Goal: Information Seeking & Learning: Learn about a topic

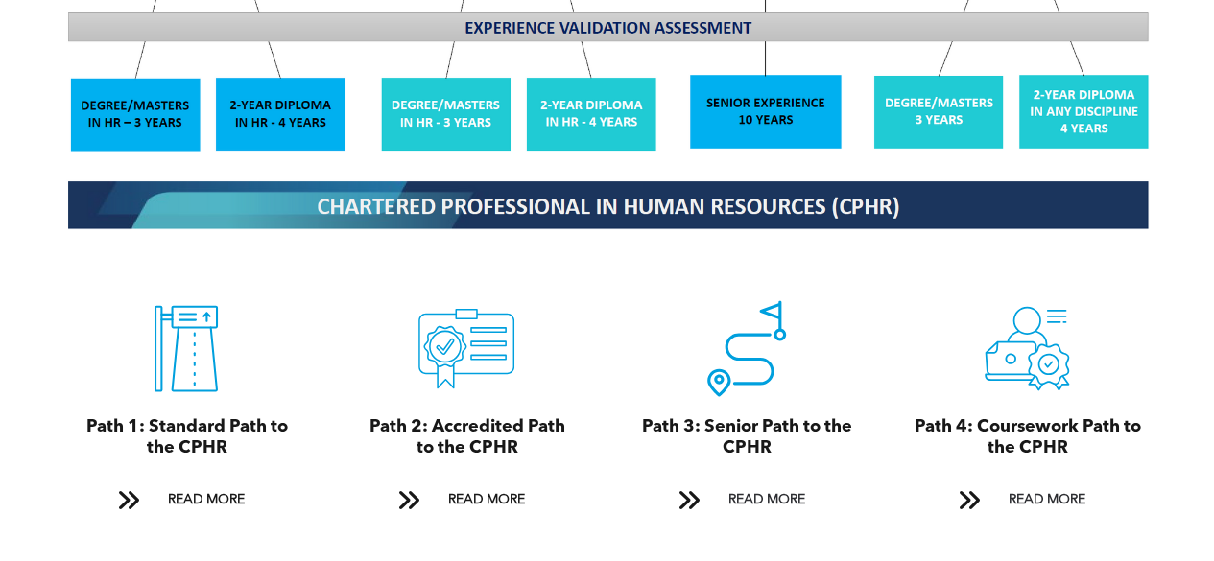
scroll to position [1823, 0]
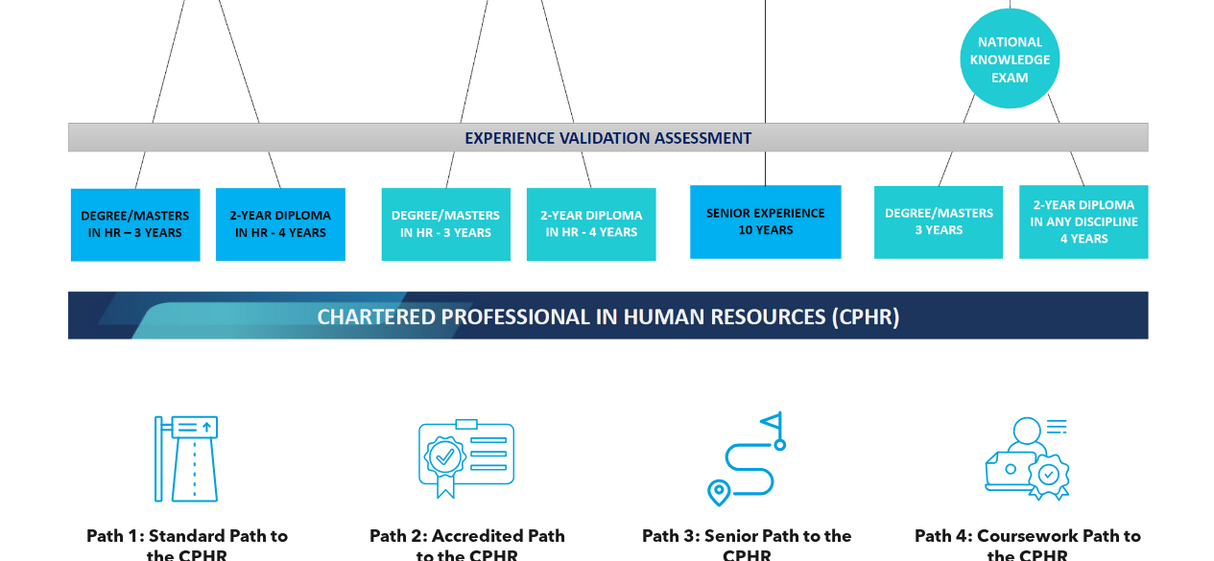
click at [687, 382] on div "A black and white icon of a road with a pin on it. Path 3: Senior Path to the C…" at bounding box center [747, 520] width 251 height 276
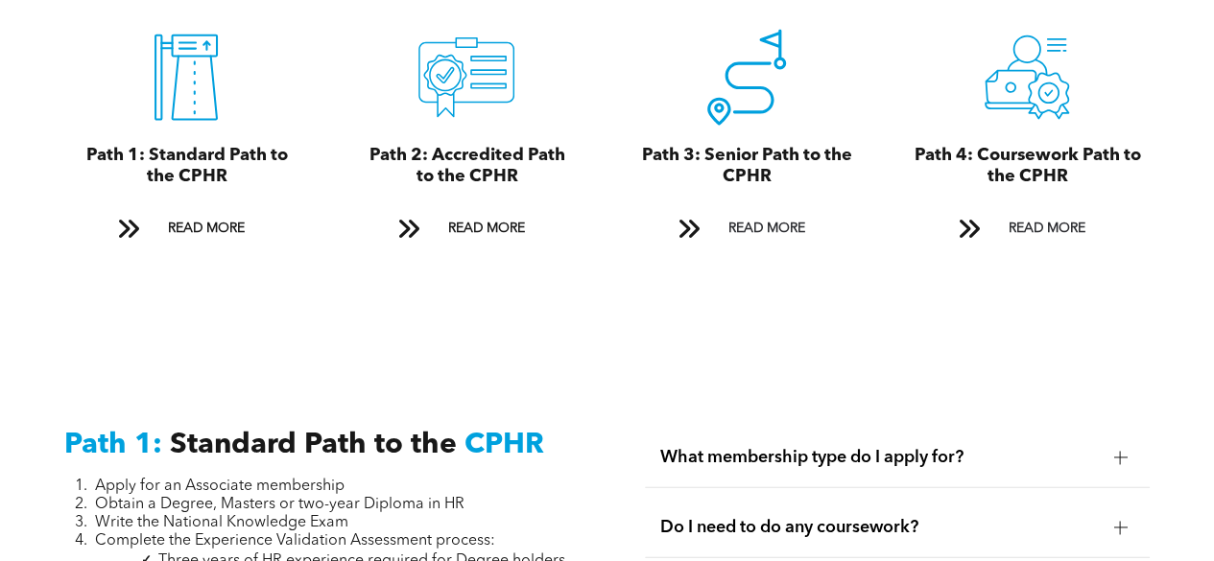
scroll to position [2207, 0]
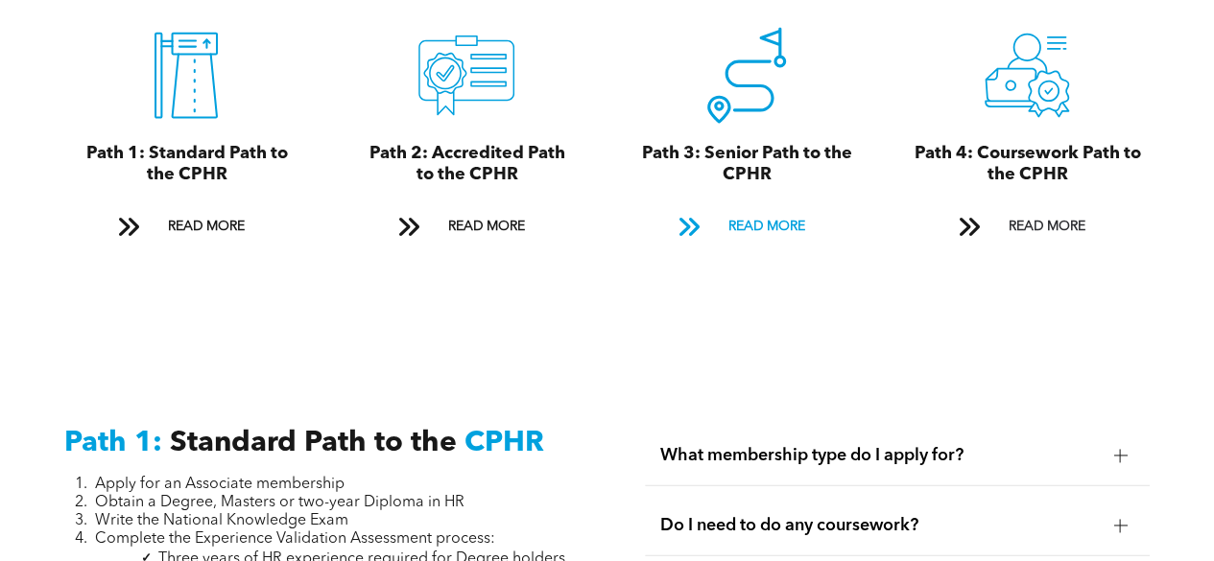
click at [754, 213] on span "READ MORE" at bounding box center [766, 227] width 90 height 36
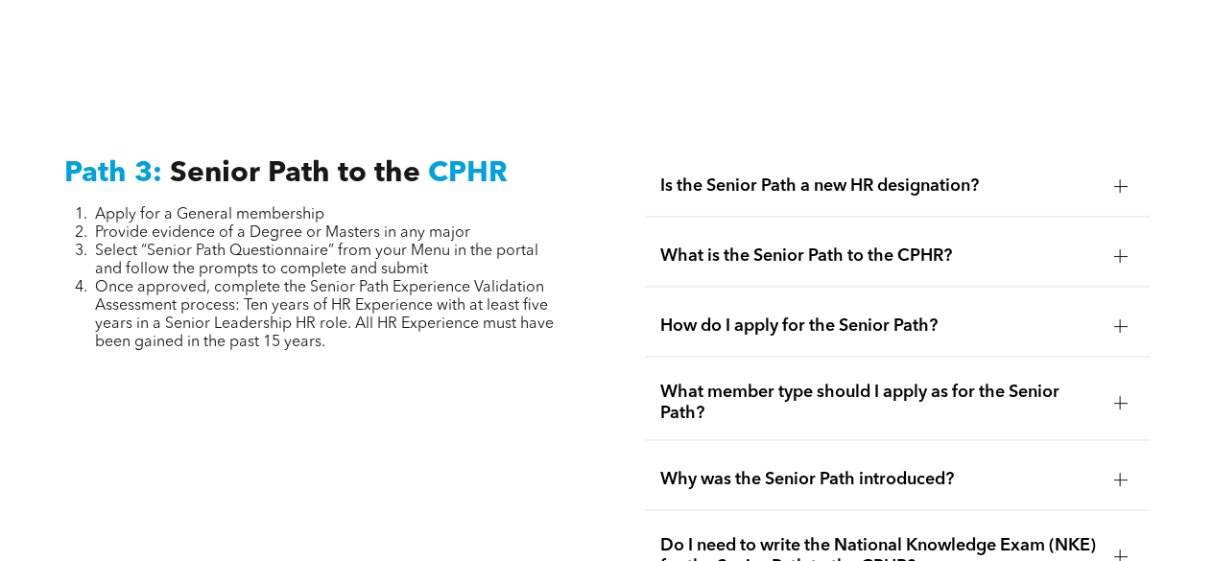
scroll to position [4872, 0]
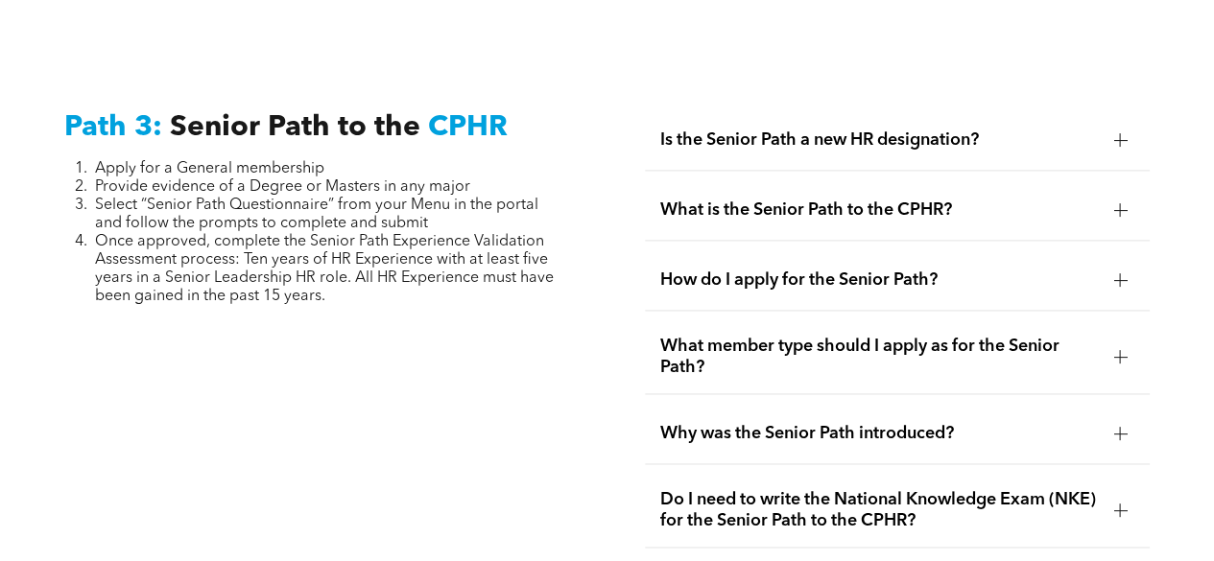
click at [1126, 273] on div at bounding box center [1119, 279] width 13 height 13
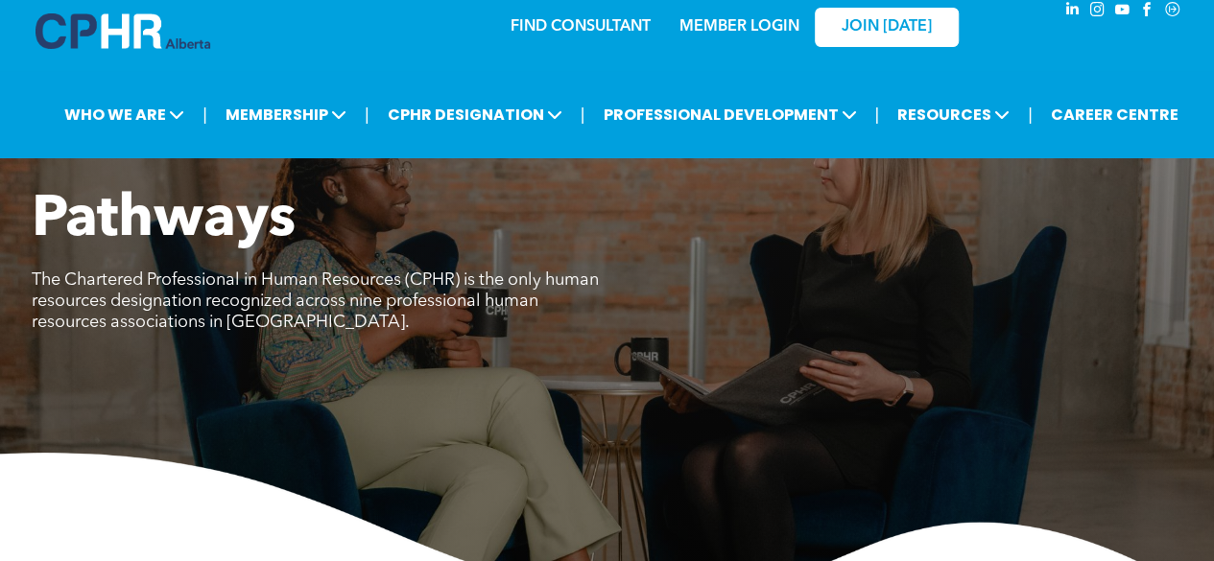
scroll to position [0, 0]
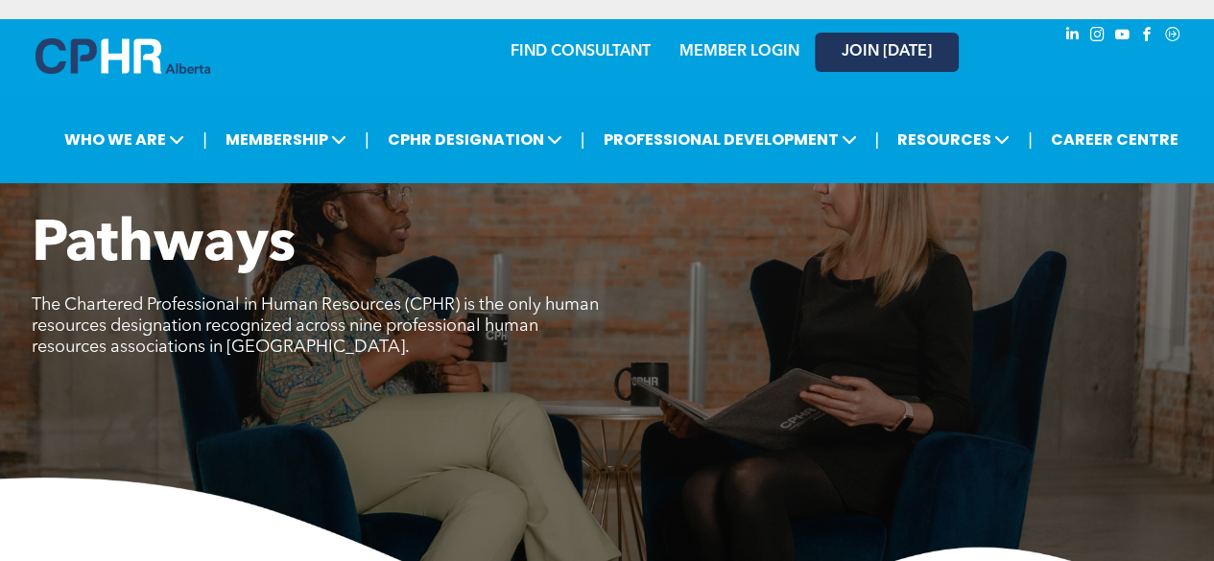
click at [882, 54] on span "JOIN [DATE]" at bounding box center [887, 52] width 90 height 18
click at [717, 52] on link "MEMBER LOGIN" at bounding box center [739, 51] width 120 height 15
click at [105, 49] on img at bounding box center [123, 56] width 175 height 36
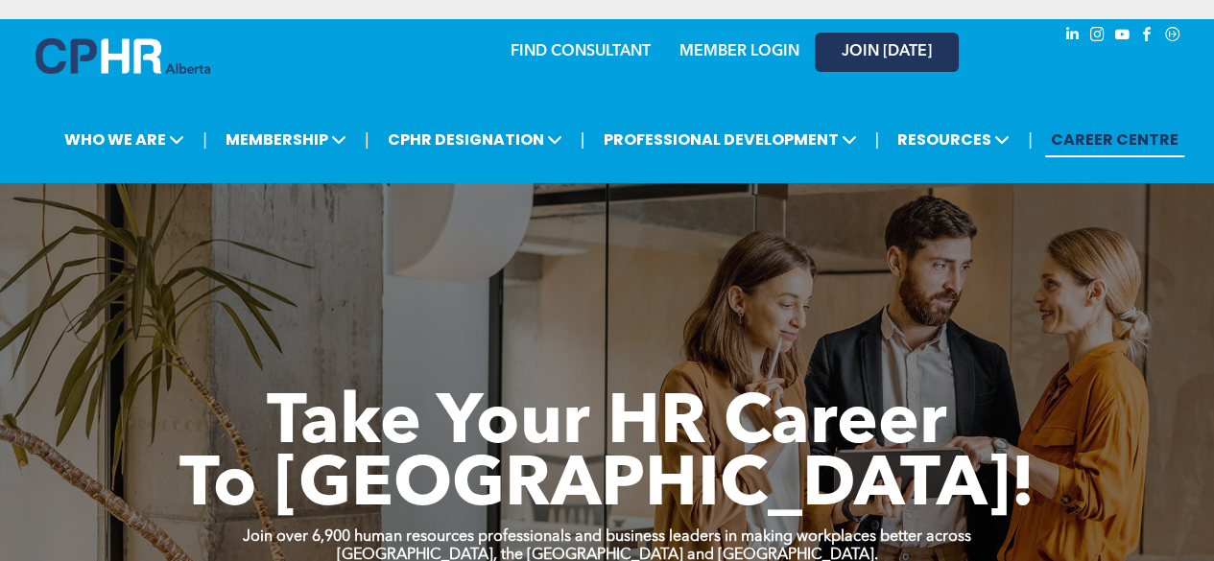
click at [898, 37] on link "JOIN [DATE]" at bounding box center [887, 52] width 144 height 39
